Goal: Task Accomplishment & Management: Manage account settings

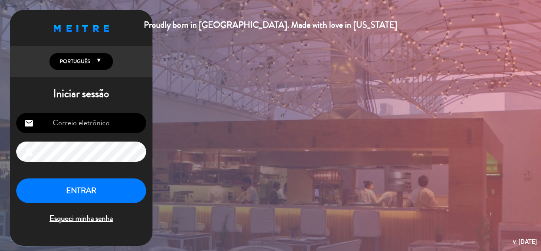
type input "[EMAIL_ADDRESS][DOMAIN_NAME]"
click at [97, 190] on button "ENTRAR" at bounding box center [81, 190] width 130 height 25
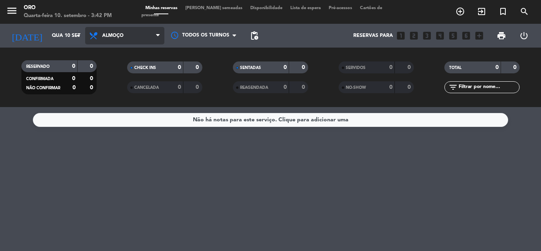
click at [133, 38] on span "Almoço" at bounding box center [124, 35] width 79 height 17
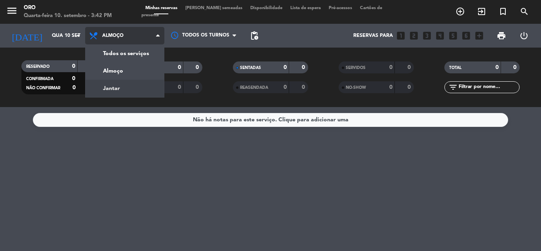
click at [124, 86] on div "menu Oro Quarta-feira 10. setembro - 3:42 PM Minhas reservas Mesas semeadas Dis…" at bounding box center [270, 53] width 541 height 107
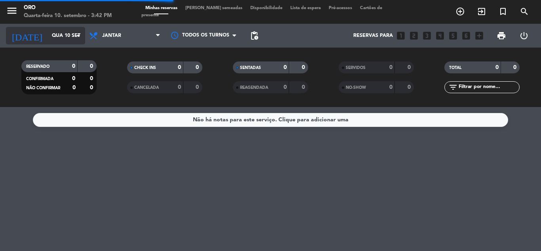
click at [73, 38] on input "Qua 10 set" at bounding box center [81, 35] width 67 height 13
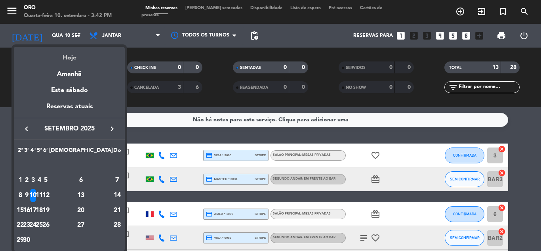
click at [72, 59] on div "Hoje" at bounding box center [69, 55] width 111 height 16
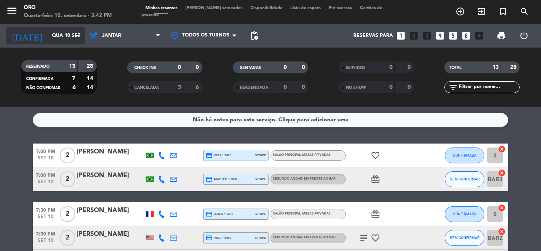
click at [66, 34] on input "Qua 10 set" at bounding box center [81, 35] width 67 height 13
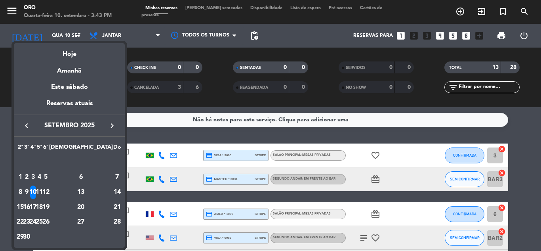
click at [114, 127] on icon "keyboard_arrow_right" at bounding box center [112, 126] width 10 height 10
click at [36, 189] on div "8" at bounding box center [33, 192] width 6 height 13
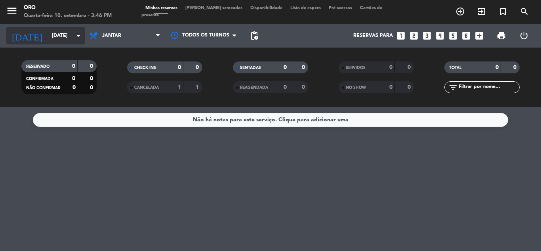
click at [63, 34] on input "[DATE]" at bounding box center [81, 35] width 67 height 13
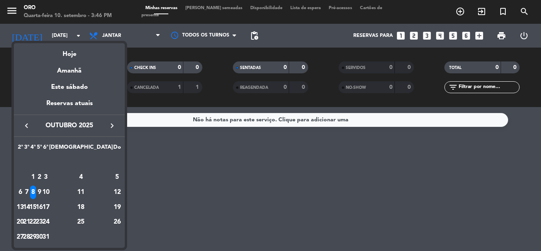
click at [29, 124] on icon "keyboard_arrow_left" at bounding box center [27, 126] width 10 height 10
click at [42, 191] on div "11" at bounding box center [39, 192] width 6 height 13
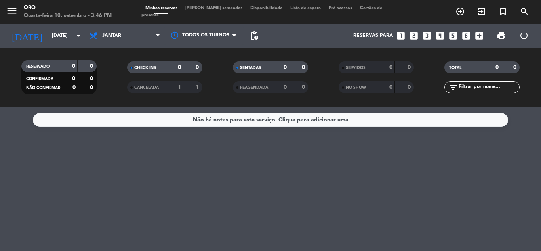
type input "Qui 11 set"
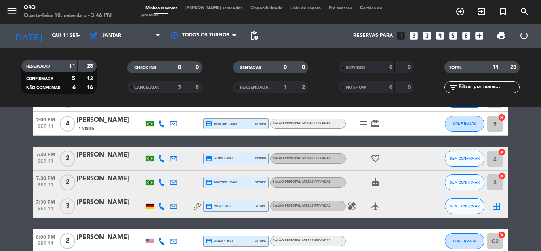
scroll to position [119, 0]
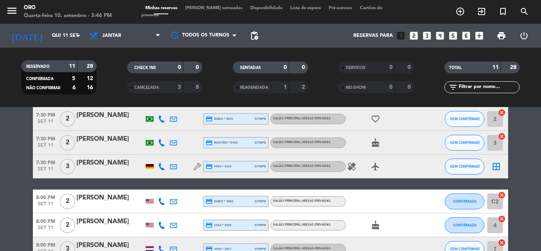
click at [95, 168] on div "[PERSON_NAME]" at bounding box center [110, 163] width 67 height 10
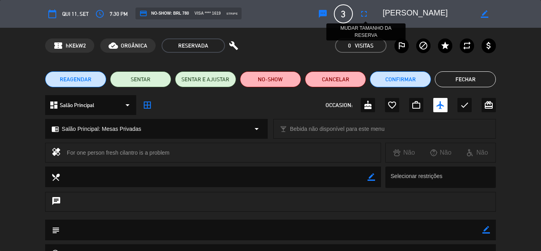
click at [366, 12] on icon "fullscreen" at bounding box center [365, 14] width 10 height 10
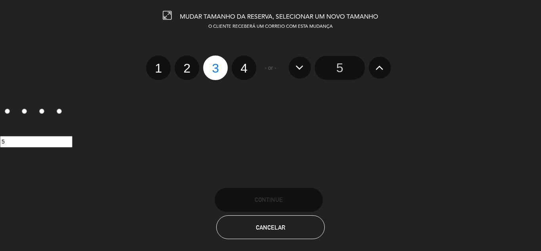
click at [189, 66] on label "2" at bounding box center [187, 67] width 25 height 25
click at [189, 64] on input "2" at bounding box center [186, 61] width 5 height 5
radio input "true"
radio input "false"
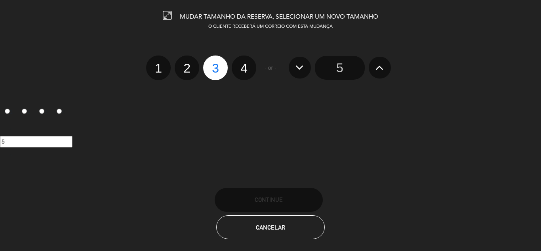
radio input "false"
radio input "true"
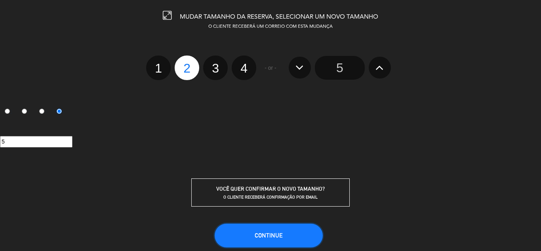
click at [264, 229] on button "CONTINUE" at bounding box center [269, 236] width 108 height 24
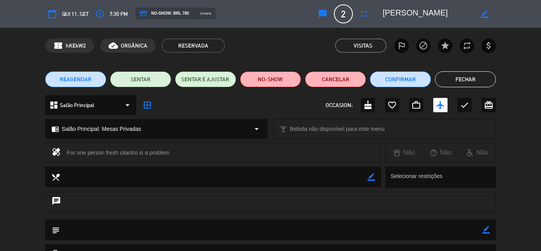
click at [478, 83] on button "Fechar" at bounding box center [465, 79] width 61 height 16
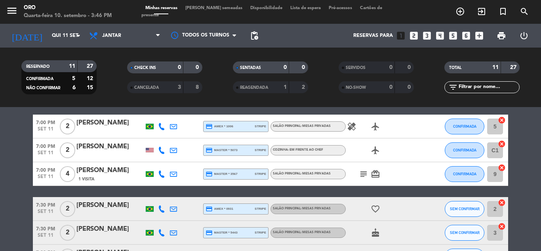
scroll to position [108, 0]
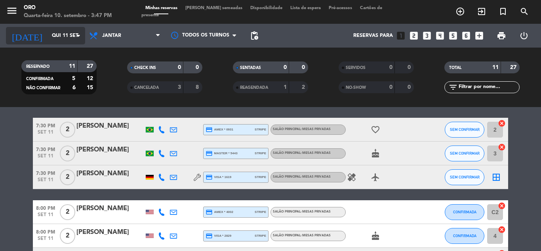
click at [65, 37] on input "Qui 11 set" at bounding box center [81, 35] width 67 height 13
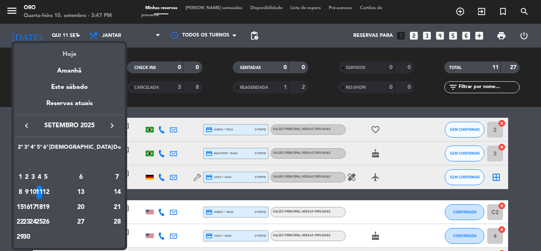
click at [65, 50] on div "Hoje" at bounding box center [69, 51] width 111 height 16
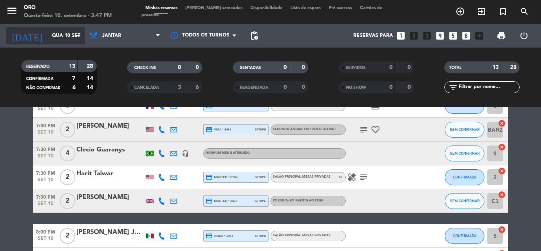
click at [76, 38] on icon "arrow_drop_down" at bounding box center [79, 36] width 10 height 10
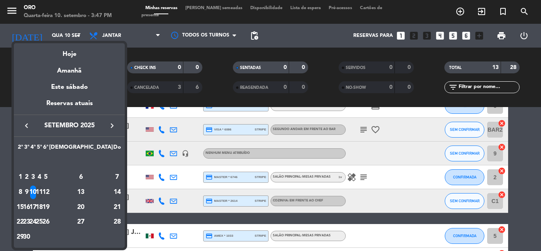
click at [42, 191] on div "11" at bounding box center [39, 192] width 6 height 13
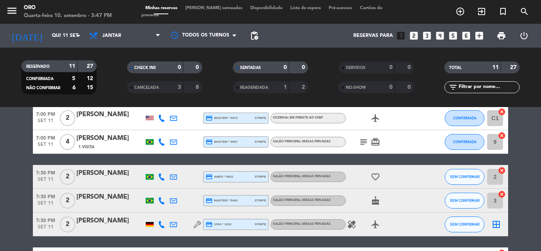
scroll to position [29, 0]
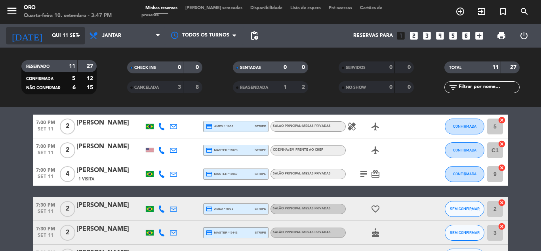
click at [59, 36] on input "Qui 11 set" at bounding box center [81, 35] width 67 height 13
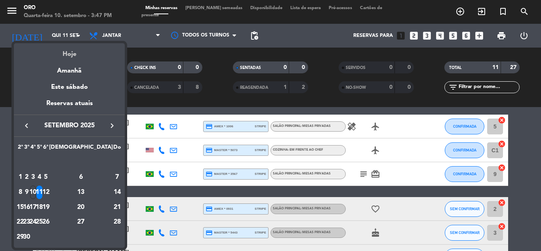
click at [67, 53] on div "Hoje" at bounding box center [69, 51] width 111 height 16
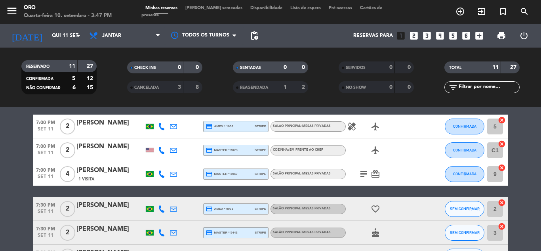
type input "Qua 10 set"
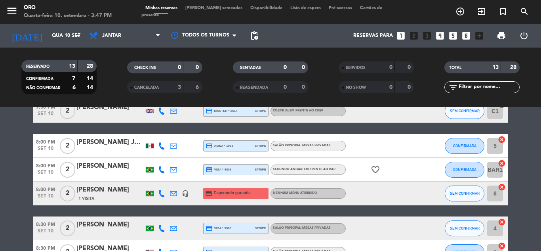
scroll to position [238, 0]
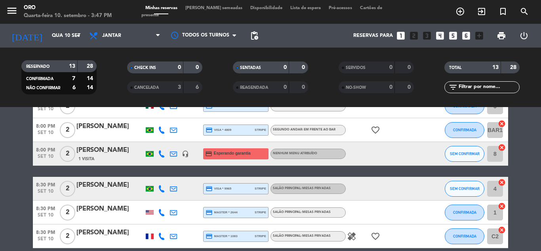
click at [107, 150] on div "[PERSON_NAME]" at bounding box center [110, 150] width 67 height 10
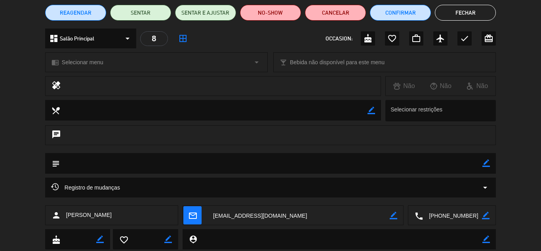
scroll to position [113, 0]
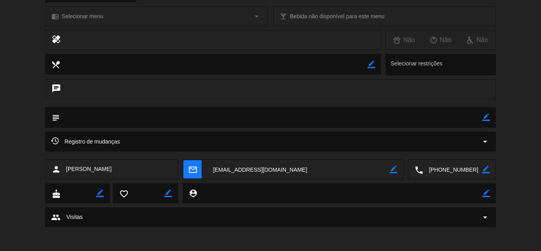
click at [331, 136] on div "Registro de mudanças arrow_drop_down" at bounding box center [270, 142] width 451 height 20
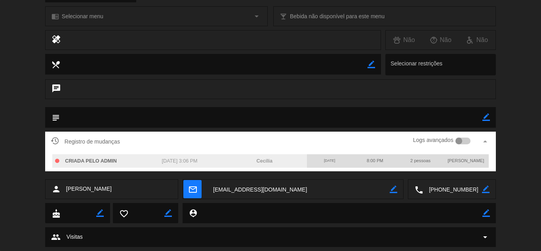
scroll to position [0, 0]
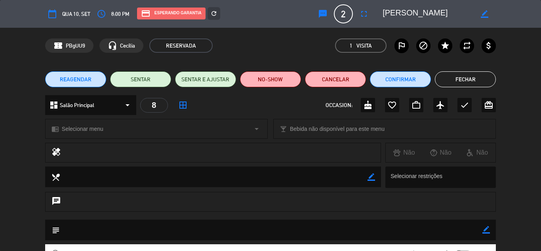
click at [467, 80] on button "Fechar" at bounding box center [465, 79] width 61 height 16
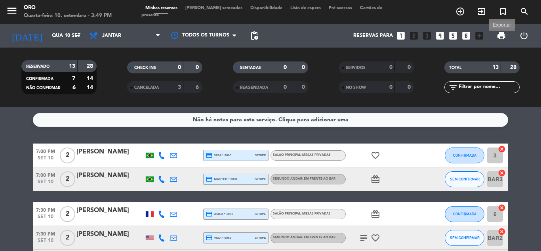
click at [505, 34] on span "print" at bounding box center [502, 36] width 10 height 10
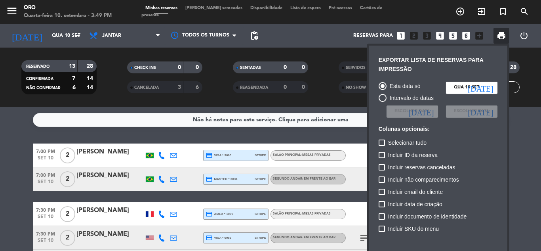
scroll to position [57, 0]
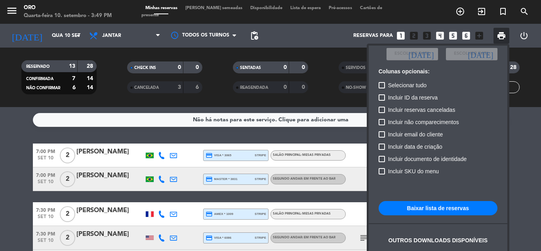
click at [427, 210] on button "Baixar lista de reservas" at bounding box center [438, 208] width 119 height 14
click at [451, 206] on button "Baixar lista de reservas" at bounding box center [438, 208] width 119 height 14
click at [11, 182] on div at bounding box center [270, 125] width 541 height 251
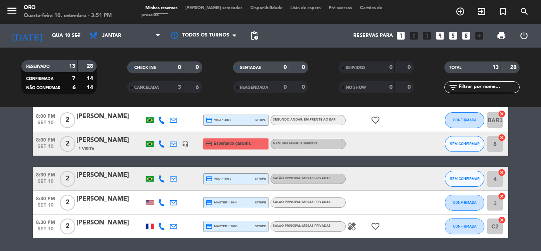
scroll to position [235, 0]
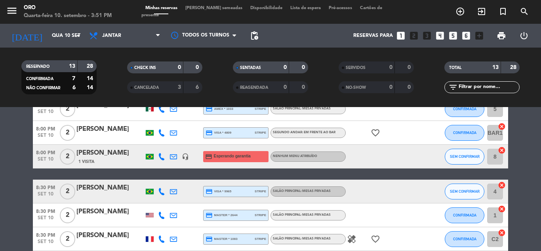
click at [107, 153] on div "[PERSON_NAME]" at bounding box center [110, 153] width 67 height 10
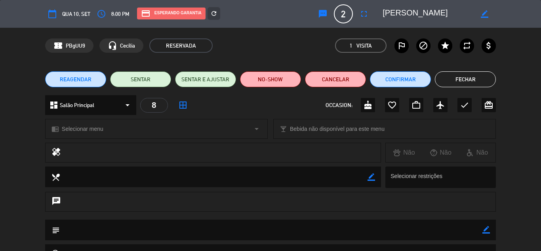
click at [117, 128] on div "chrome_reader_mode Selecionar menu arrow_drop_down" at bounding box center [157, 128] width 222 height 19
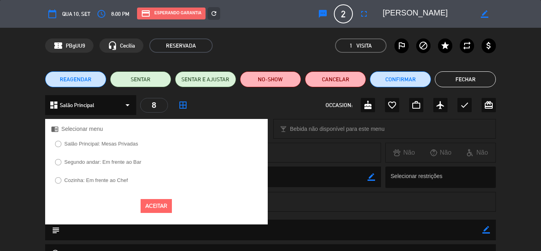
click at [83, 183] on label "Cozinha: Em frente ao Chef" at bounding box center [91, 181] width 81 height 13
select select
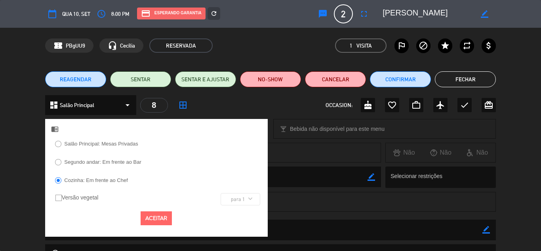
click at [150, 220] on button "Aceitar" at bounding box center [156, 218] width 31 height 14
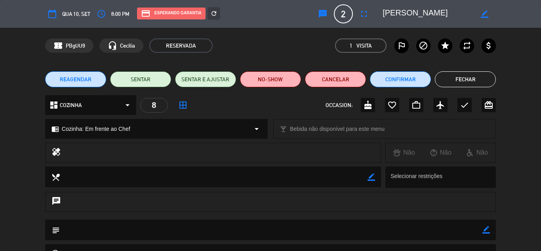
click at [463, 79] on button "Fechar" at bounding box center [465, 79] width 61 height 16
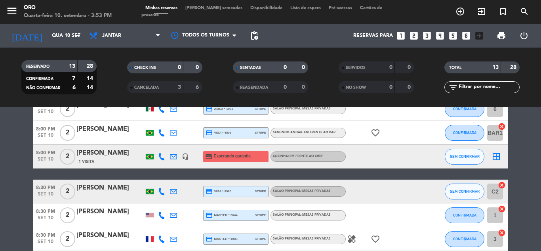
click at [297, 10] on span "Lista de espera" at bounding box center [306, 8] width 38 height 4
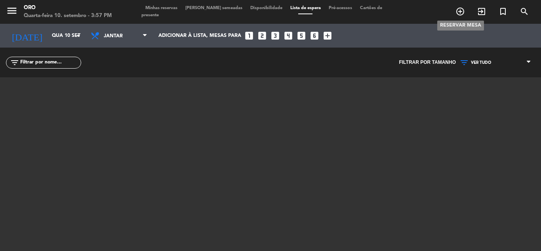
click at [460, 9] on icon "add_circle_outline" at bounding box center [461, 12] width 10 height 10
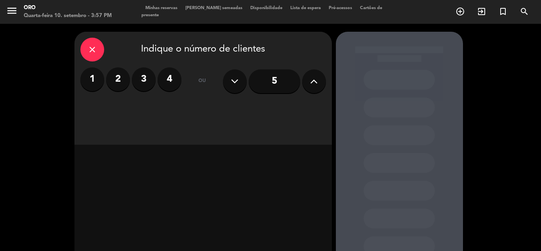
click at [306, 79] on button at bounding box center [314, 81] width 24 height 24
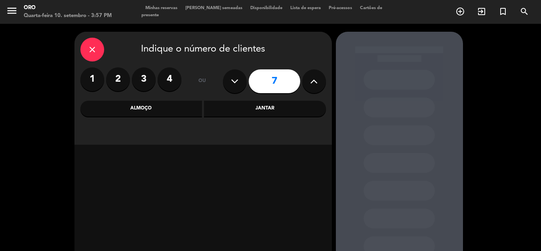
click at [306, 79] on button at bounding box center [314, 81] width 24 height 24
type input "9"
click at [258, 105] on div "Jantar" at bounding box center [265, 109] width 122 height 16
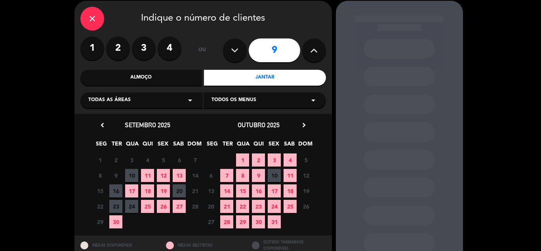
scroll to position [40, 0]
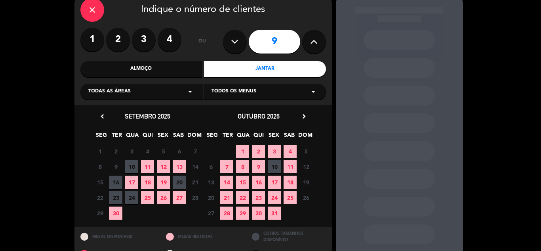
click at [258, 167] on span "9" at bounding box center [258, 166] width 13 height 13
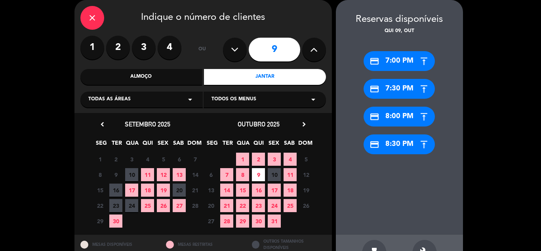
click at [404, 63] on div "credit_card 7:00 PM" at bounding box center [399, 61] width 71 height 20
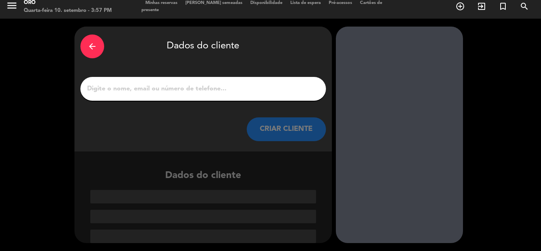
click at [180, 91] on input "1" at bounding box center [203, 88] width 234 height 11
paste input "[PERSON_NAME]"
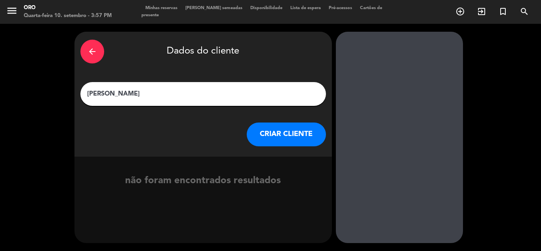
type input "[PERSON_NAME]"
click at [276, 133] on button "CRIAR CLIENTE" at bounding box center [286, 134] width 79 height 24
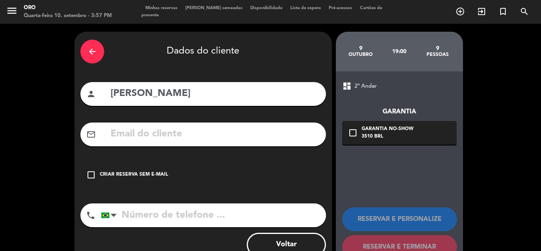
click at [128, 130] on input "text" at bounding box center [215, 134] width 210 height 16
paste input "[EMAIL_ADDRESS][DOMAIN_NAME]"
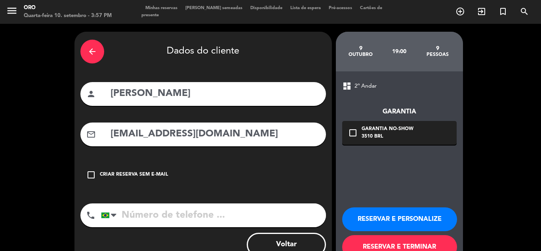
type input "[EMAIL_ADDRESS][DOMAIN_NAME]"
click at [404, 126] on div "Garantia No-show" at bounding box center [388, 129] width 52 height 8
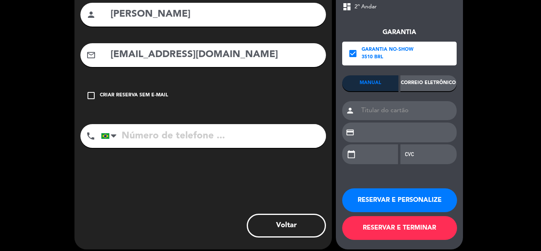
click at [423, 88] on div "Correio eletrônico" at bounding box center [429, 83] width 56 height 16
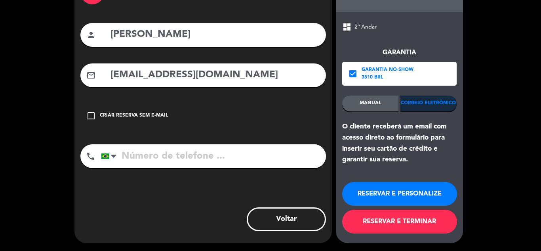
scroll to position [59, 0]
click at [380, 220] on button "RESERVAR E TERMINAR" at bounding box center [399, 222] width 115 height 24
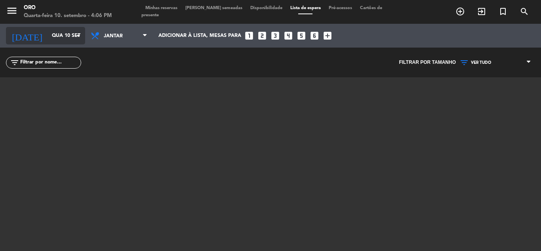
click at [67, 29] on input "Qua 10 set" at bounding box center [81, 35] width 67 height 13
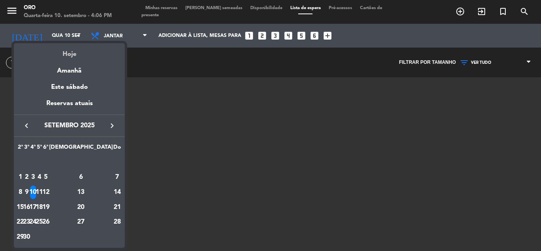
click at [75, 53] on div "Hoje" at bounding box center [69, 51] width 111 height 16
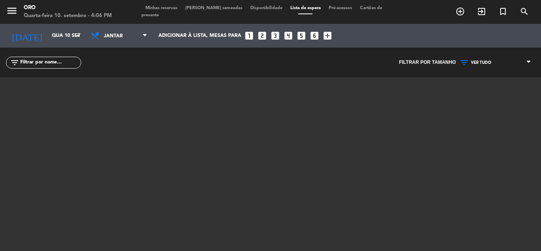
click at [169, 10] on span "Minhas reservas" at bounding box center [162, 8] width 40 height 4
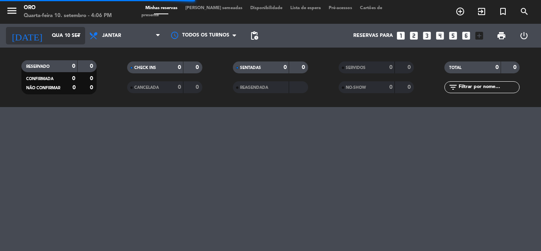
click at [73, 34] on input "Qua 10 set" at bounding box center [81, 35] width 67 height 13
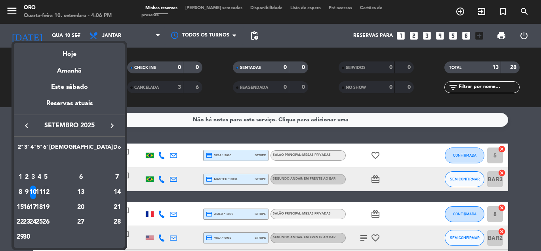
click at [49, 189] on div "12" at bounding box center [46, 192] width 6 height 13
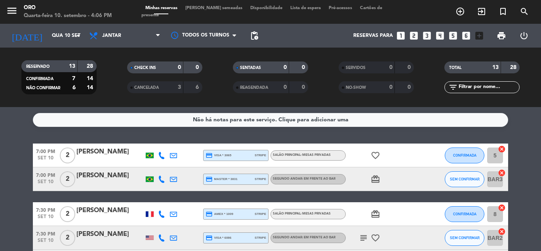
type input "Sex 12 set"
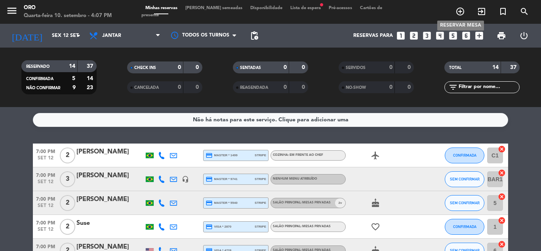
click at [461, 13] on icon "add_circle_outline" at bounding box center [461, 12] width 10 height 10
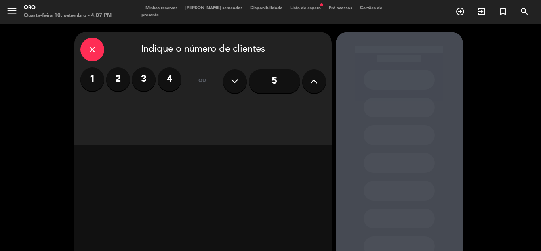
click at [122, 78] on label "2" at bounding box center [118, 79] width 24 height 24
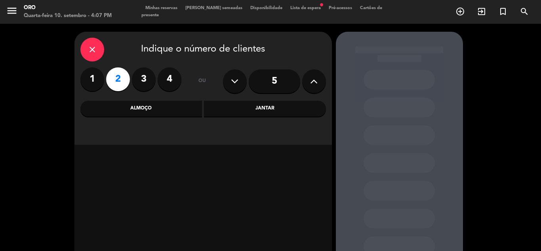
click at [245, 107] on div "Jantar" at bounding box center [265, 109] width 122 height 16
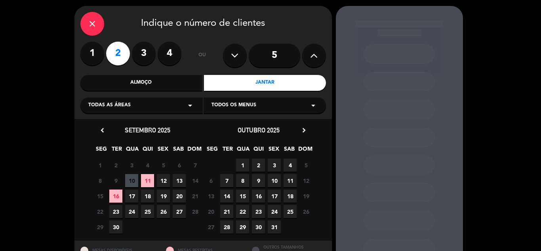
scroll to position [40, 0]
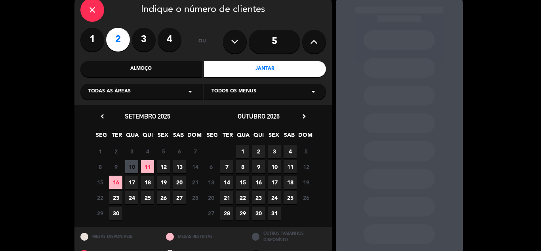
click at [163, 167] on span "12" at bounding box center [163, 166] width 13 height 13
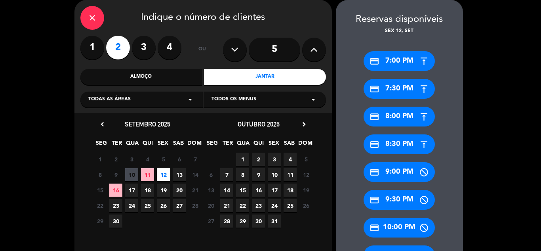
click at [407, 61] on div "credit_card 7:00 PM" at bounding box center [399, 61] width 71 height 20
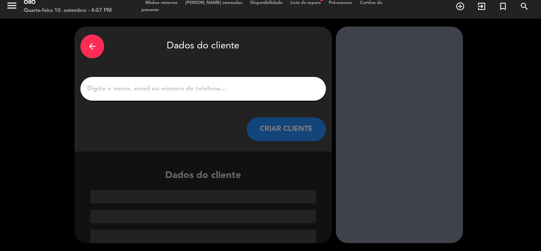
click at [198, 92] on input "1" at bounding box center [203, 88] width 234 height 11
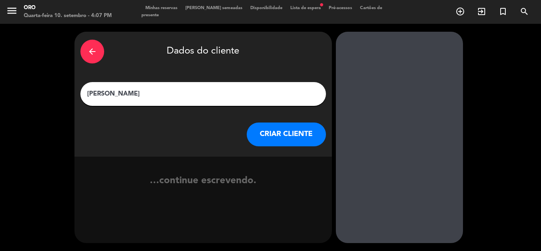
type input "[PERSON_NAME]"
click at [298, 129] on button "CRIAR CLIENTE" at bounding box center [286, 134] width 79 height 24
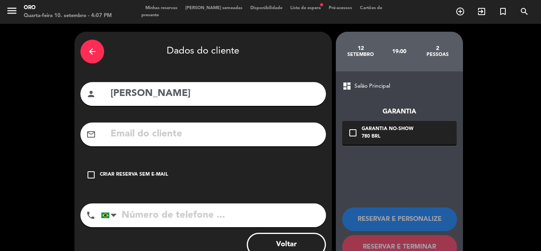
click at [175, 136] on input "text" at bounding box center [215, 134] width 210 height 16
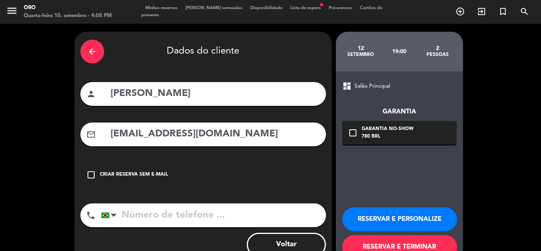
scroll to position [25, 0]
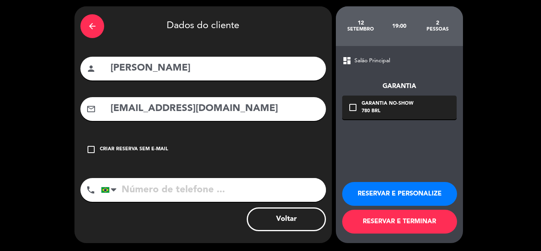
type input "[EMAIL_ADDRESS][DOMAIN_NAME]"
click at [153, 186] on input "tel" at bounding box center [213, 190] width 225 height 24
type input "24999621270"
click at [424, 117] on div "check_box_outline_blank Garantia No-show 780 BRL" at bounding box center [399, 108] width 115 height 24
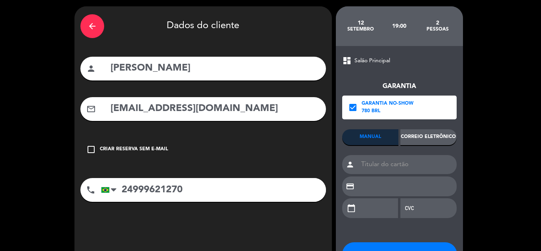
click at [424, 135] on div "Correio eletrônico" at bounding box center [429, 137] width 56 height 16
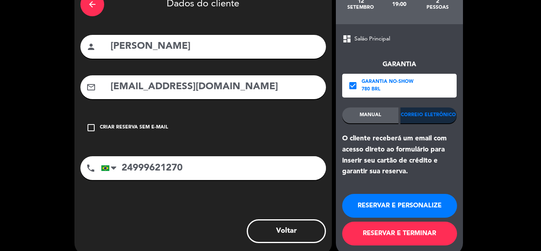
scroll to position [59, 0]
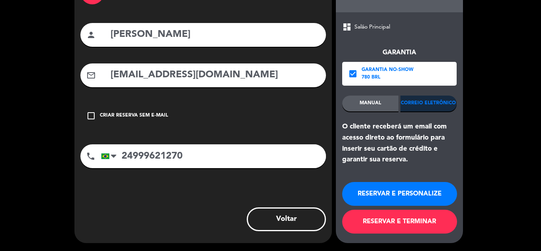
click at [386, 219] on button "RESERVAR E TERMINAR" at bounding box center [399, 222] width 115 height 24
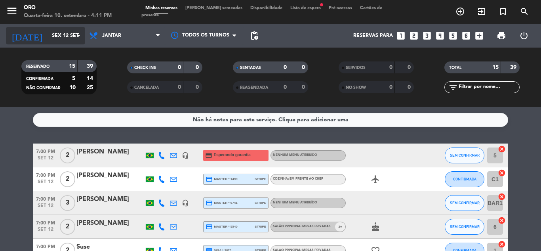
click at [48, 34] on input "Sex 12 set" at bounding box center [81, 35] width 67 height 13
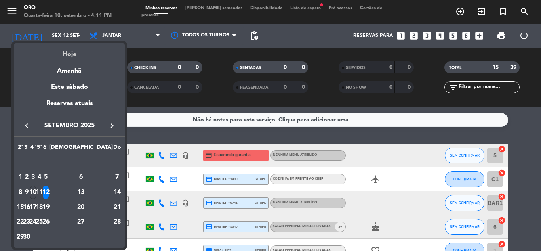
click at [78, 50] on div "Hoje" at bounding box center [69, 51] width 111 height 16
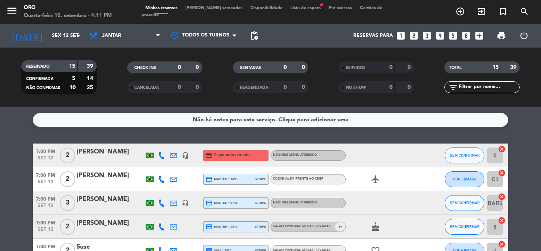
type input "Qua 10 set"
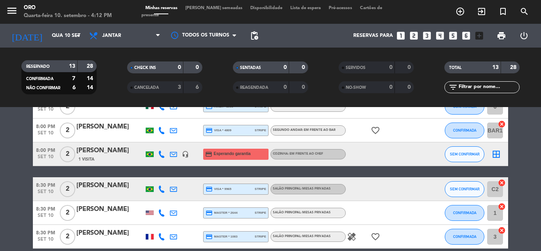
scroll to position [238, 0]
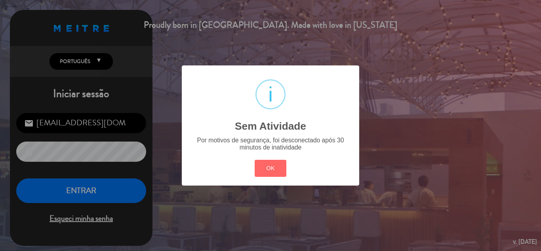
click at [82, 186] on div "? ! i Sem Atividade × Por motivos de segurança, foi desconectado após 30 minuto…" at bounding box center [270, 125] width 541 height 251
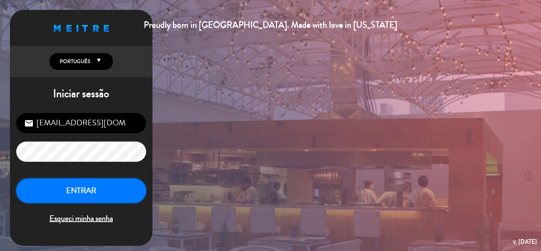
click at [87, 196] on button "ENTRAR" at bounding box center [81, 190] width 130 height 25
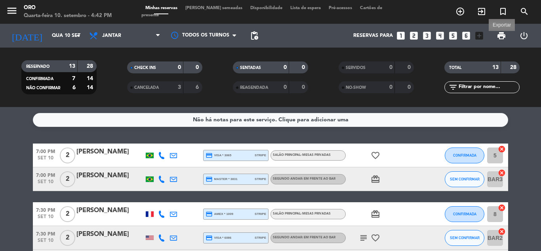
click at [502, 37] on span "print" at bounding box center [502, 36] width 10 height 10
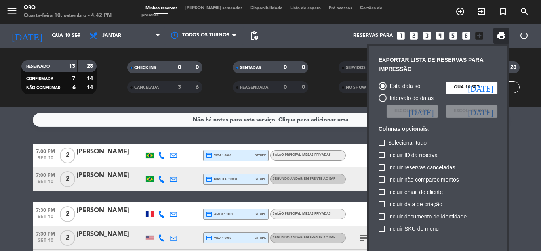
scroll to position [57, 0]
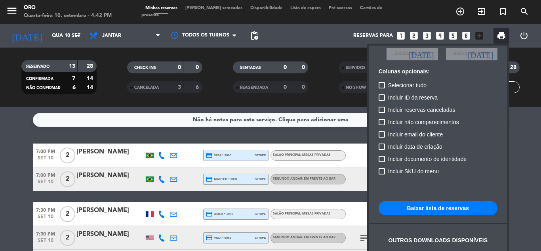
click at [426, 204] on button "Baixar lista de reservas" at bounding box center [438, 208] width 119 height 14
click at [71, 32] on div at bounding box center [270, 125] width 541 height 251
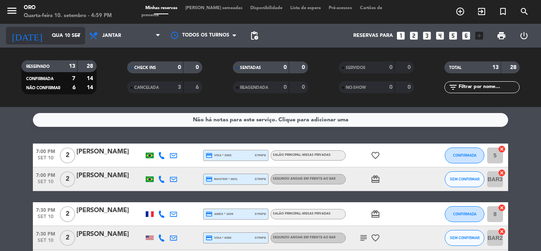
click at [67, 33] on input "Qua 10 set" at bounding box center [81, 35] width 67 height 13
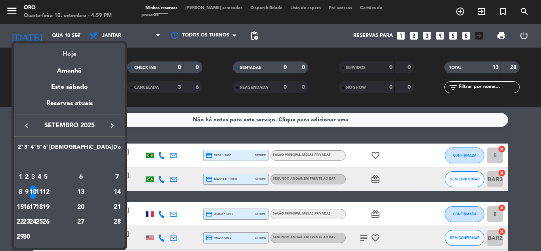
click at [71, 53] on div "Hoje" at bounding box center [69, 51] width 111 height 16
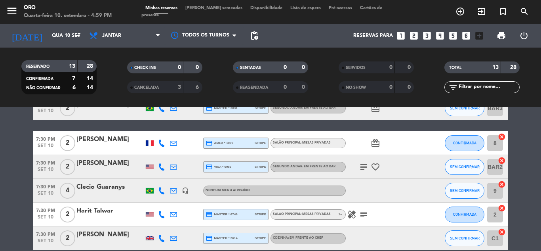
scroll to position [0, 0]
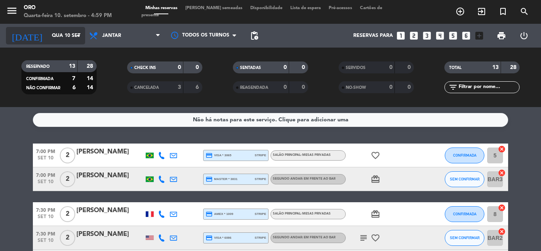
click at [74, 38] on icon "arrow_drop_down" at bounding box center [79, 36] width 10 height 10
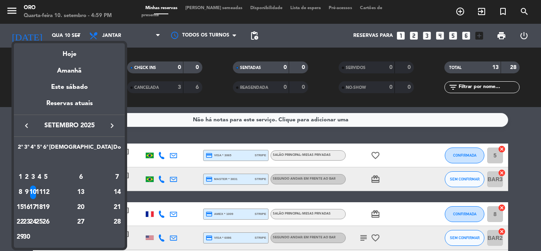
click at [42, 195] on div "11" at bounding box center [39, 192] width 6 height 13
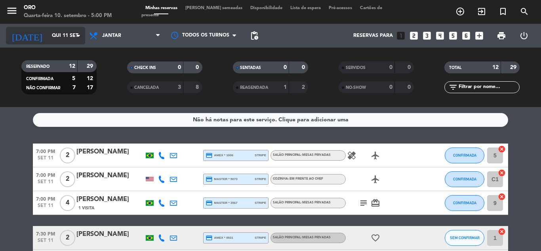
click at [67, 34] on input "Qui 11 set" at bounding box center [81, 35] width 67 height 13
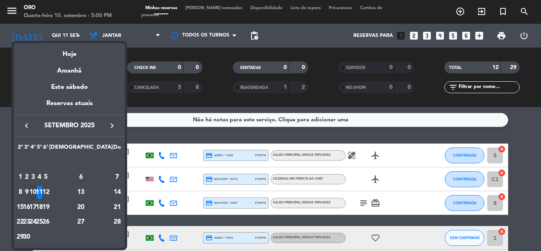
click at [36, 188] on div "10" at bounding box center [33, 192] width 6 height 13
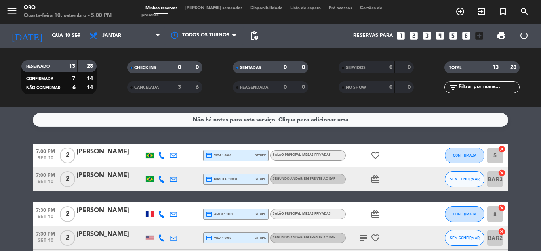
click at [91, 178] on div "[PERSON_NAME]" at bounding box center [110, 175] width 67 height 10
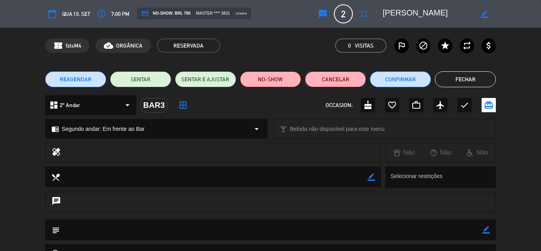
click at [333, 84] on button "Cancelar" at bounding box center [335, 79] width 61 height 16
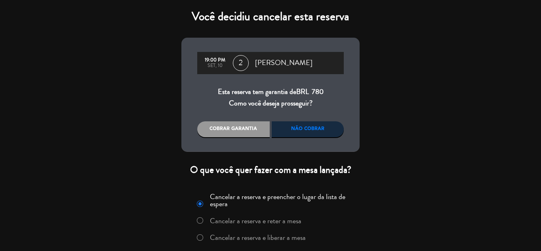
click at [313, 131] on div "Não cobrar" at bounding box center [308, 129] width 73 height 16
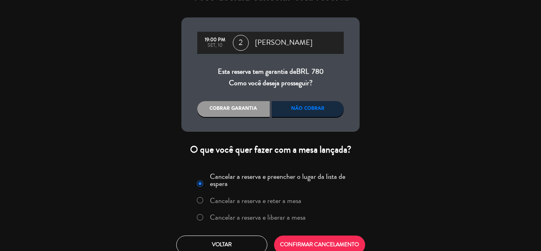
scroll to position [29, 0]
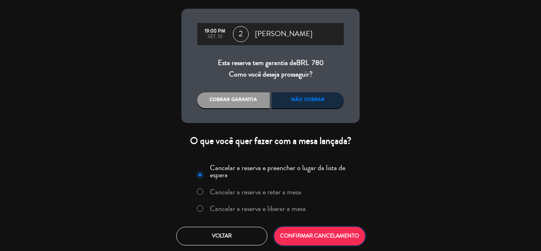
click at [326, 233] on button "CONFIRMAR CANCELAMENTO" at bounding box center [319, 236] width 91 height 19
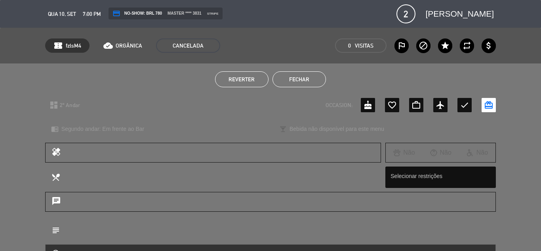
click at [303, 76] on button "Fechar" at bounding box center [300, 79] width 54 height 16
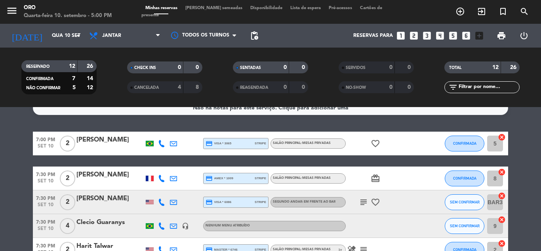
scroll to position [0, 0]
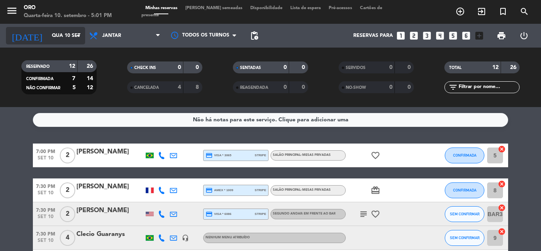
click at [69, 39] on input "Qua 10 set" at bounding box center [81, 35] width 67 height 13
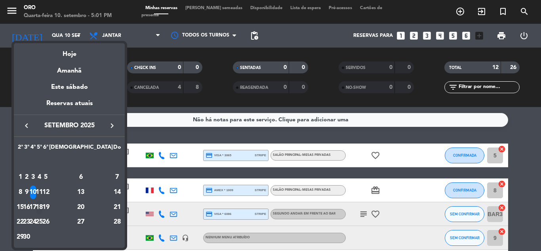
click at [42, 207] on div "18" at bounding box center [39, 207] width 6 height 13
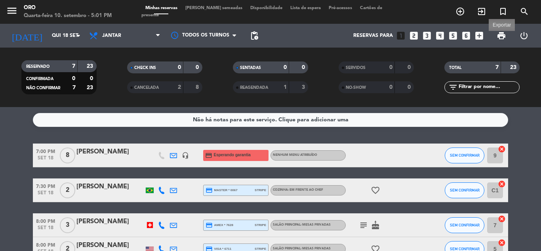
click at [503, 38] on span "print" at bounding box center [502, 36] width 10 height 10
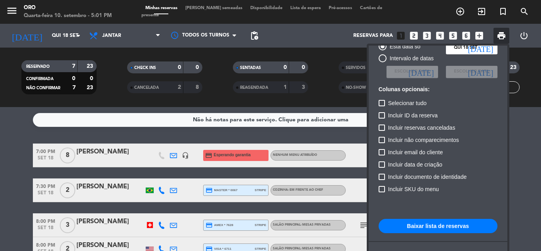
scroll to position [57, 0]
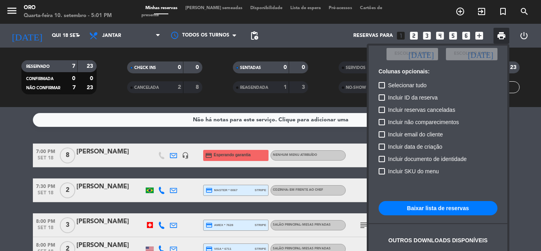
click at [430, 208] on button "Baixar lista de reservas" at bounding box center [438, 208] width 119 height 14
click at [319, 133] on div at bounding box center [270, 125] width 541 height 251
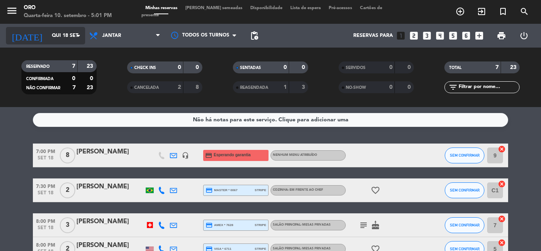
click at [63, 34] on input "Qui 18 set" at bounding box center [81, 35] width 67 height 13
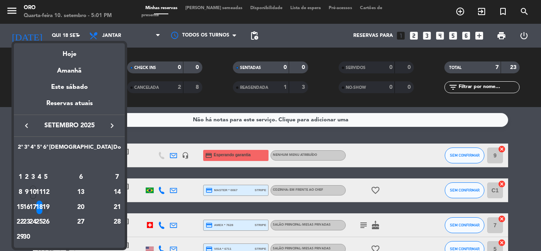
click at [49, 204] on div "19" at bounding box center [46, 207] width 6 height 13
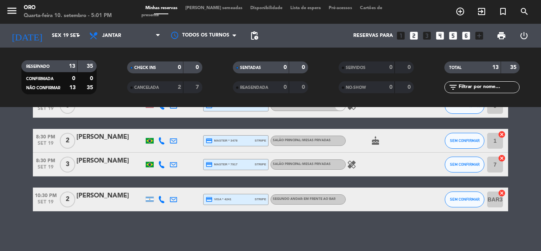
scroll to position [8, 0]
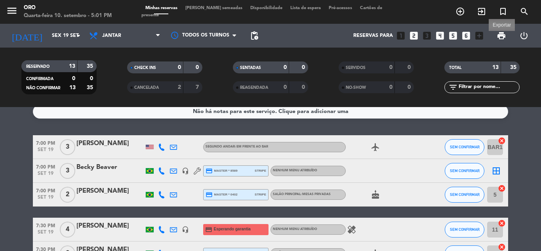
click at [501, 37] on span "print" at bounding box center [502, 36] width 10 height 10
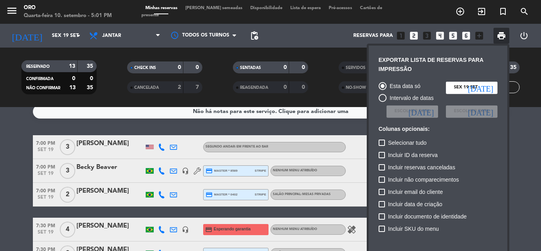
scroll to position [57, 0]
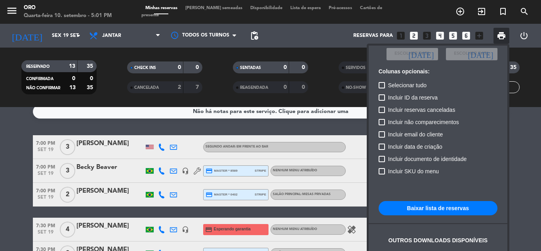
click at [440, 206] on button "Baixar lista de reservas" at bounding box center [438, 208] width 119 height 14
click at [450, 206] on button "Baixar lista de reservas" at bounding box center [438, 208] width 119 height 14
click at [71, 33] on div at bounding box center [270, 125] width 541 height 251
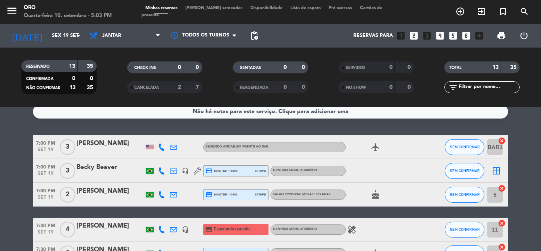
click at [71, 33] on input "Sex 19 set" at bounding box center [81, 35] width 67 height 13
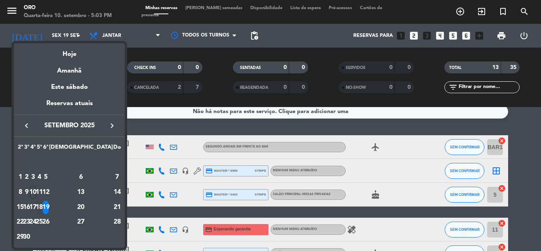
click at [42, 207] on div "18" at bounding box center [39, 207] width 6 height 13
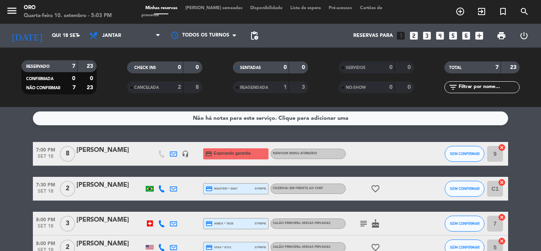
scroll to position [0, 0]
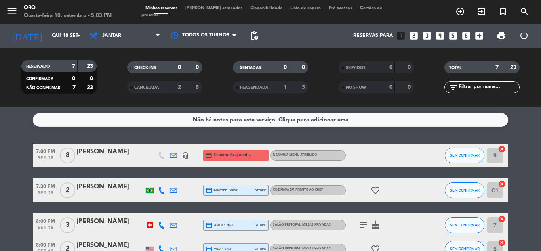
click at [163, 87] on div "CANCELADA" at bounding box center [147, 87] width 36 height 9
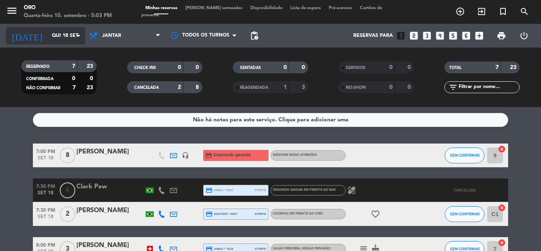
click at [77, 34] on icon "arrow_drop_down" at bounding box center [79, 36] width 10 height 10
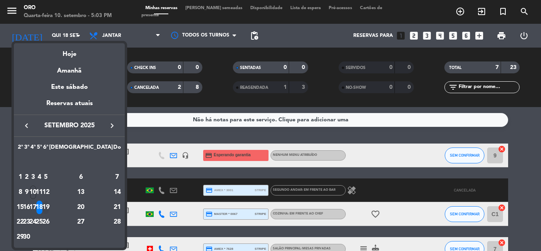
click at [49, 206] on div "19" at bounding box center [46, 207] width 6 height 13
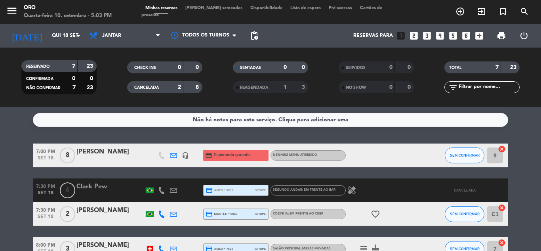
type input "Sex 19 set"
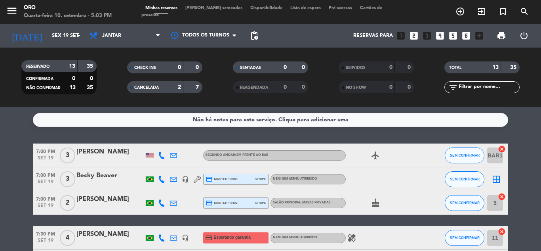
click at [297, 10] on span "Lista de espera" at bounding box center [306, 8] width 38 height 4
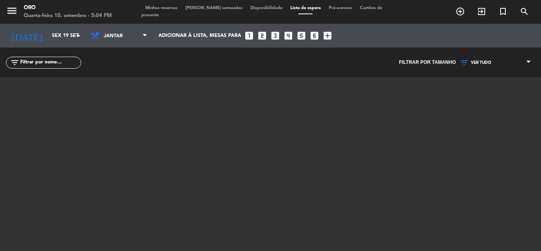
click at [171, 10] on span "Minhas reservas" at bounding box center [162, 8] width 40 height 4
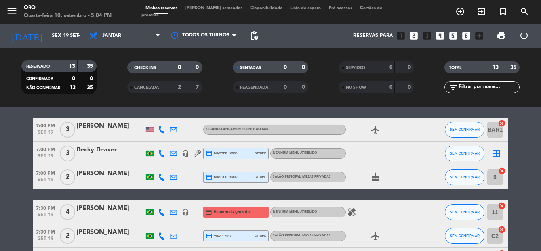
scroll to position [40, 0]
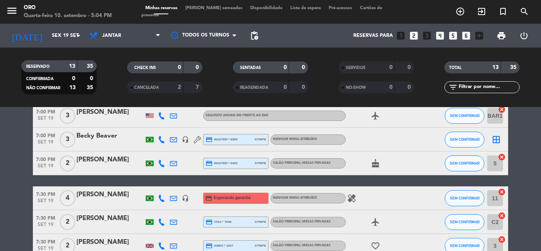
click at [125, 191] on div "[PERSON_NAME]" at bounding box center [110, 194] width 67 height 10
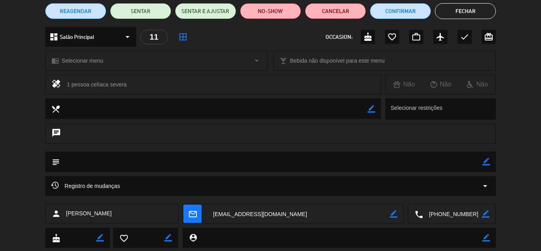
scroll to position [79, 0]
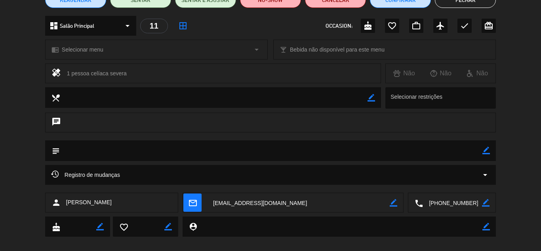
click at [189, 150] on textarea at bounding box center [271, 150] width 423 height 20
click at [191, 173] on div "Registro de mudanças arrow_drop_down" at bounding box center [270, 175] width 439 height 10
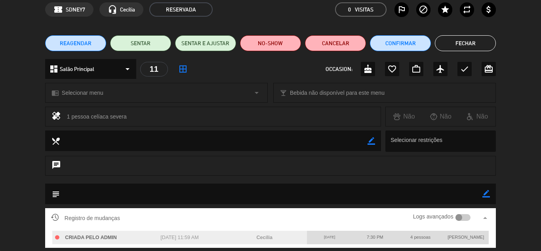
scroll to position [0, 0]
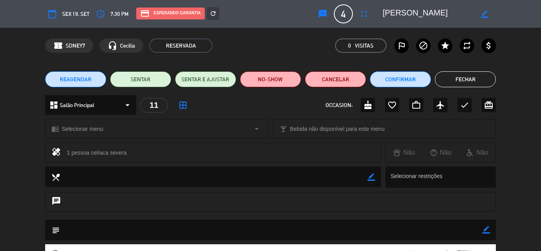
click at [474, 77] on button "Fechar" at bounding box center [465, 79] width 61 height 16
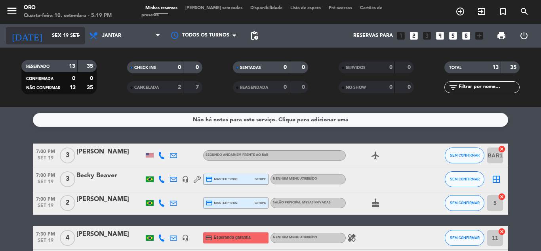
click at [65, 38] on input "Sex 19 set" at bounding box center [81, 35] width 67 height 13
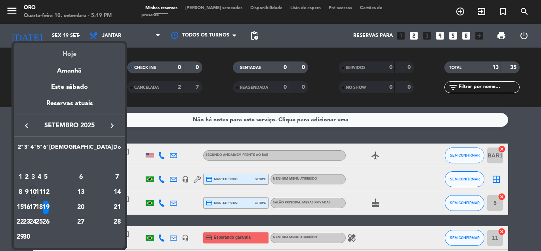
click at [66, 55] on div "Hoje" at bounding box center [69, 51] width 111 height 16
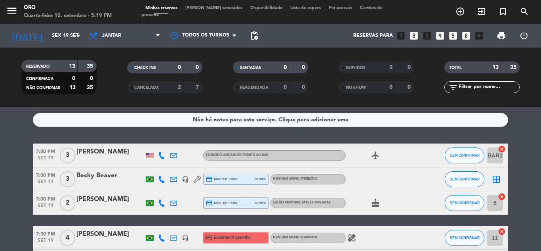
type input "Qua 10 set"
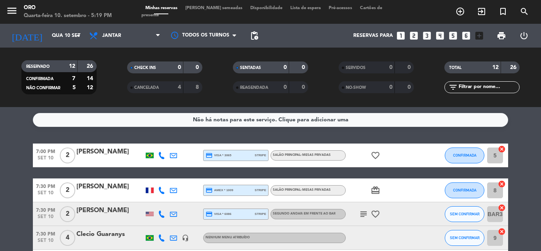
click at [376, 155] on icon "favorite_border" at bounding box center [376, 156] width 10 height 10
click at [375, 189] on icon "card_giftcard" at bounding box center [376, 191] width 10 height 10
click at [377, 209] on icon "favorite_border" at bounding box center [376, 214] width 10 height 10
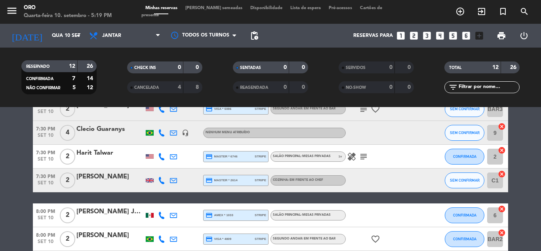
scroll to position [119, 0]
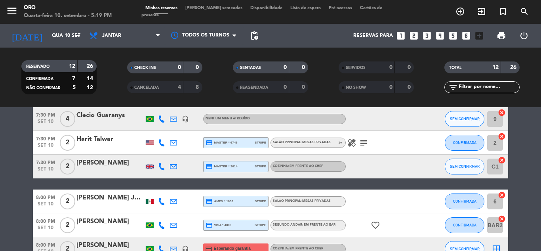
click at [365, 140] on icon "subject" at bounding box center [364, 143] width 10 height 10
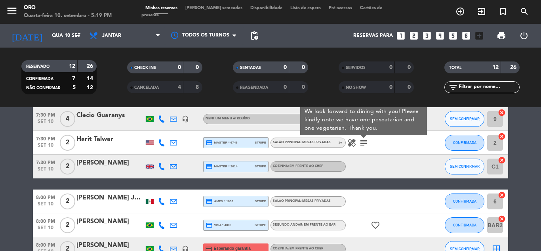
click at [377, 228] on icon "favorite_border" at bounding box center [376, 225] width 10 height 10
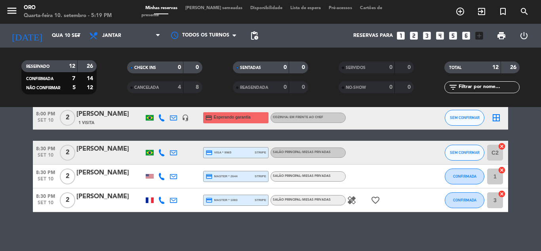
scroll to position [251, 0]
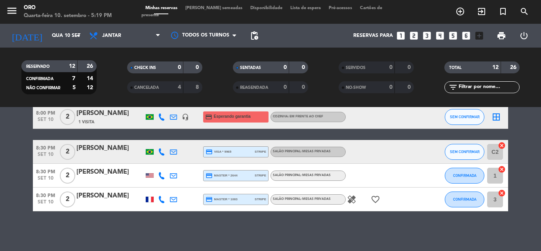
click at [375, 197] on icon "favorite_border" at bounding box center [376, 200] width 10 height 10
